Goal: Book appointment/travel/reservation

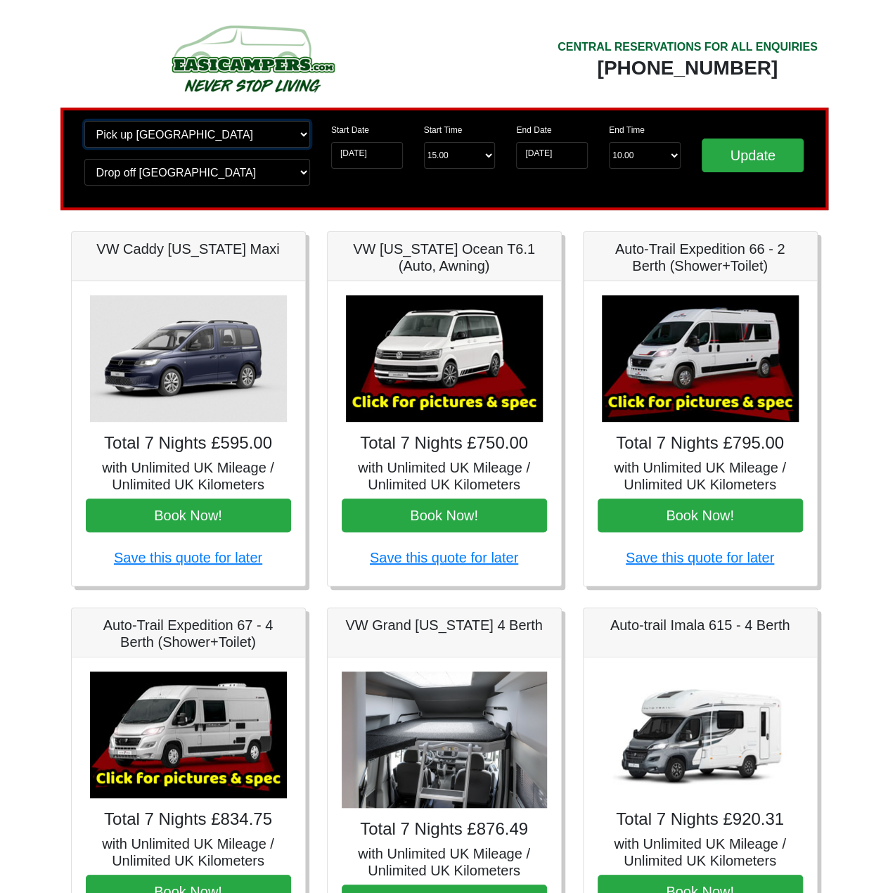
click at [156, 131] on select "Change pick up location? Pick up [GEOGRAPHIC_DATA] [GEOGRAPHIC_DATA] [GEOGRAPHI…" at bounding box center [197, 134] width 226 height 27
click at [390, 162] on input "[DATE]" at bounding box center [367, 155] width 72 height 27
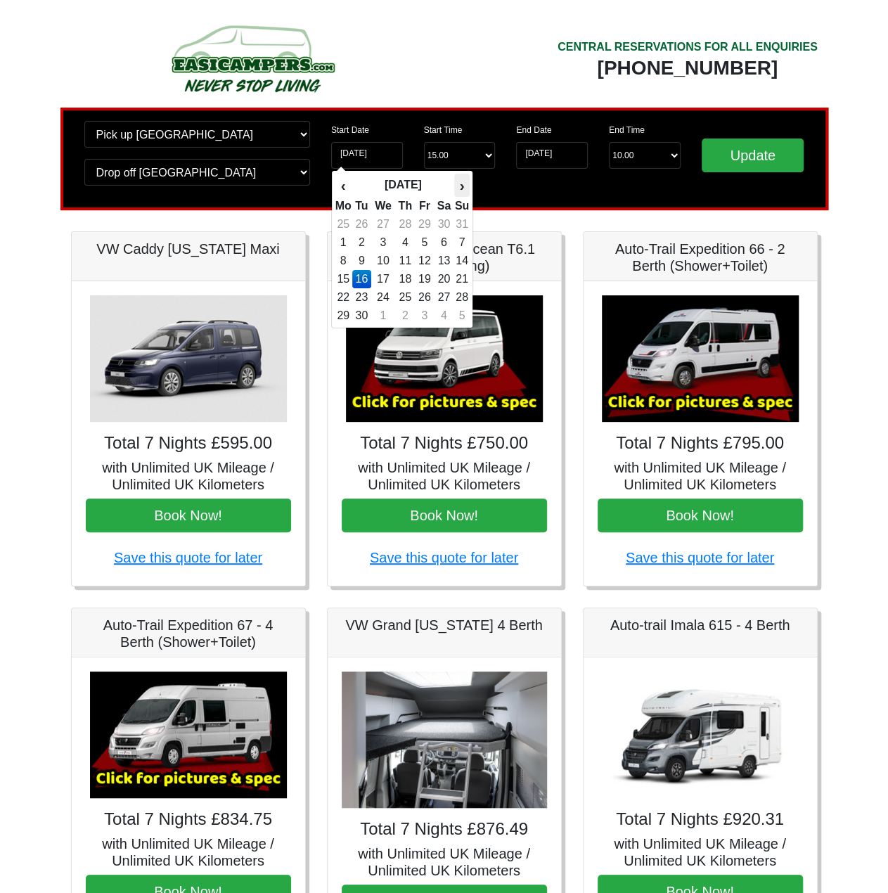
click at [464, 192] on th "›" at bounding box center [461, 186] width 15 height 24
click at [399, 265] on td "16" at bounding box center [405, 261] width 20 height 18
type input "[DATE]"
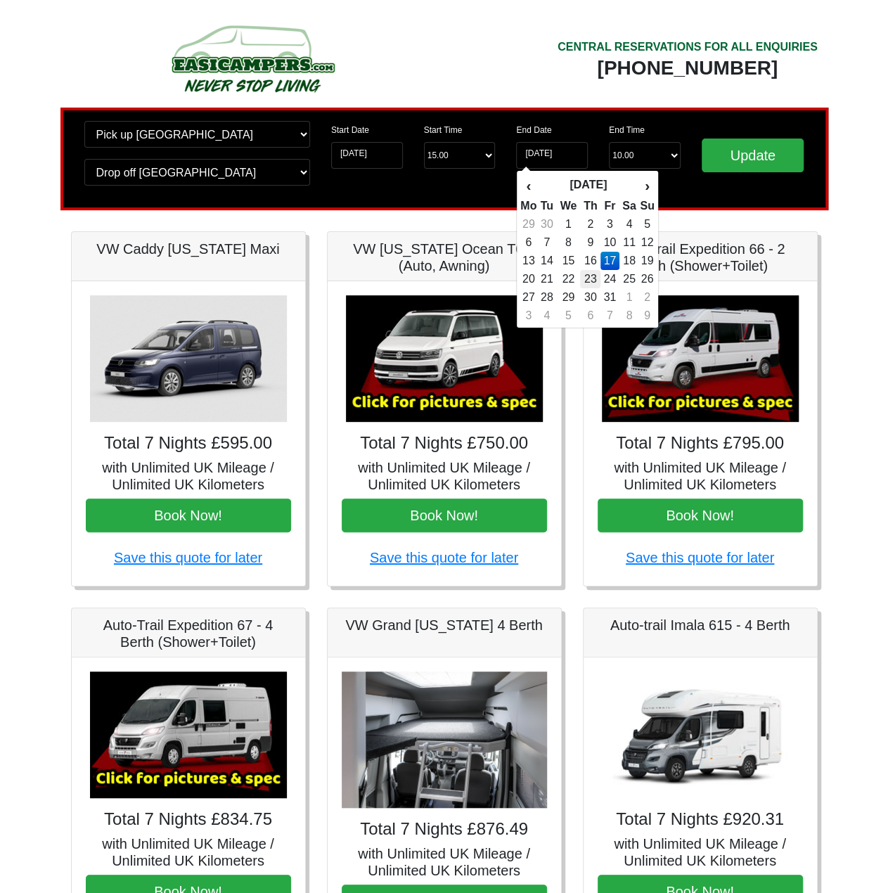
click at [594, 282] on td "23" at bounding box center [590, 279] width 20 height 18
type input "[DATE]"
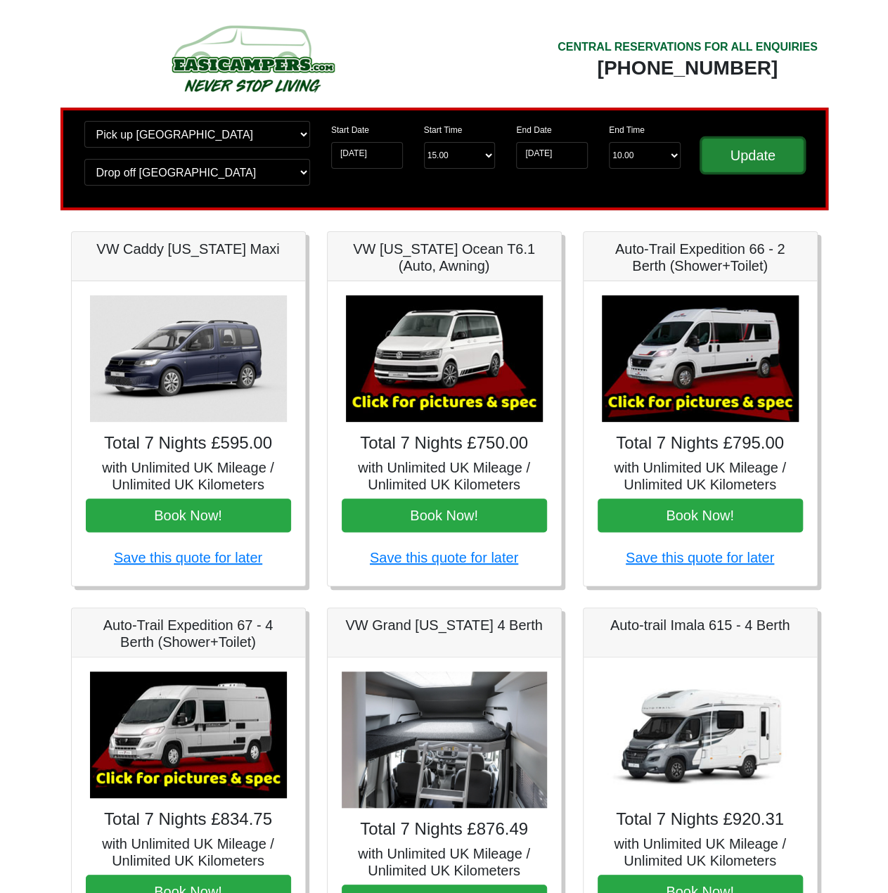
click at [738, 161] on input "Update" at bounding box center [753, 156] width 103 height 34
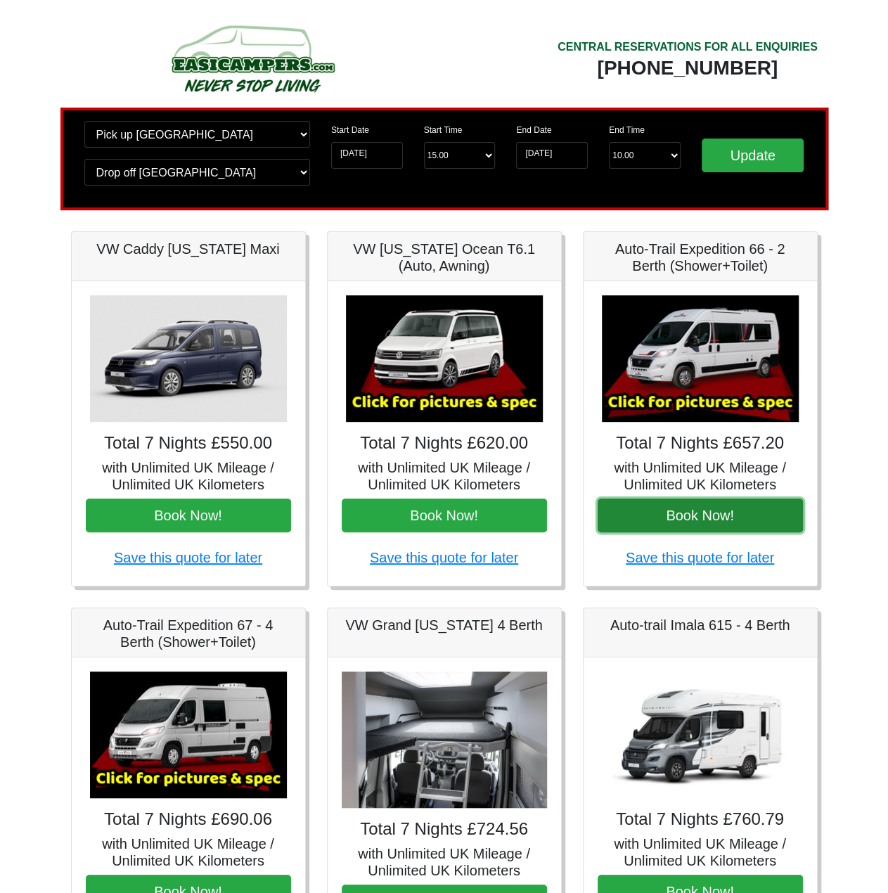
click at [705, 508] on button "Book Now!" at bounding box center [700, 516] width 205 height 34
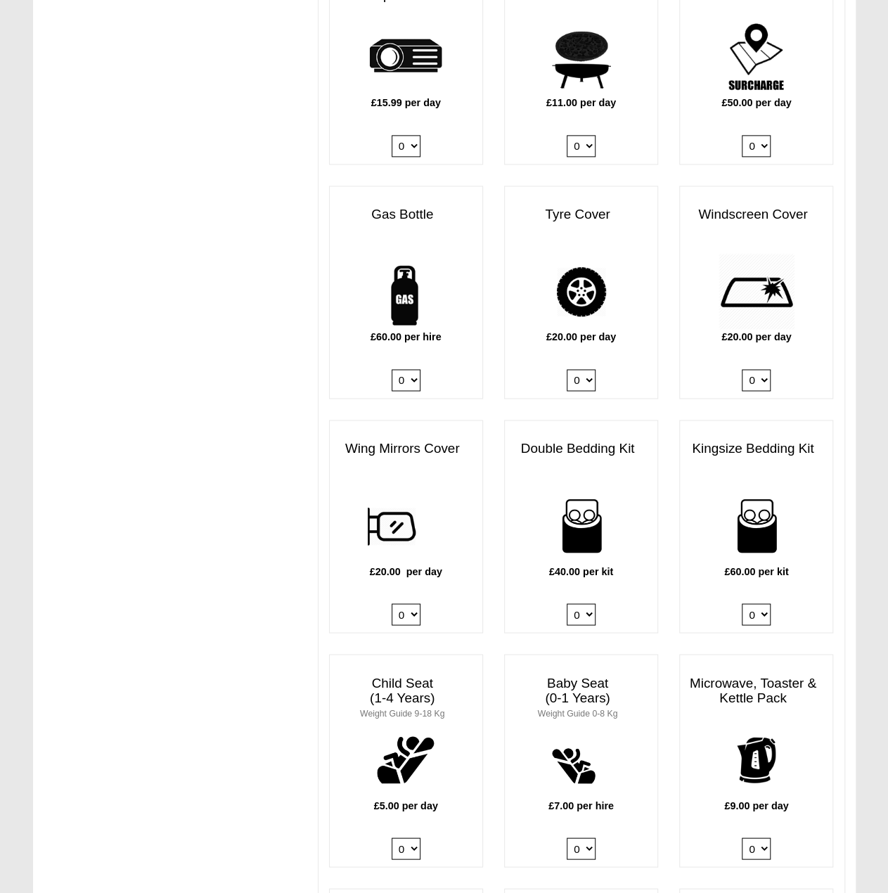
scroll to position [844, 0]
